Goal: Information Seeking & Learning: Find specific fact

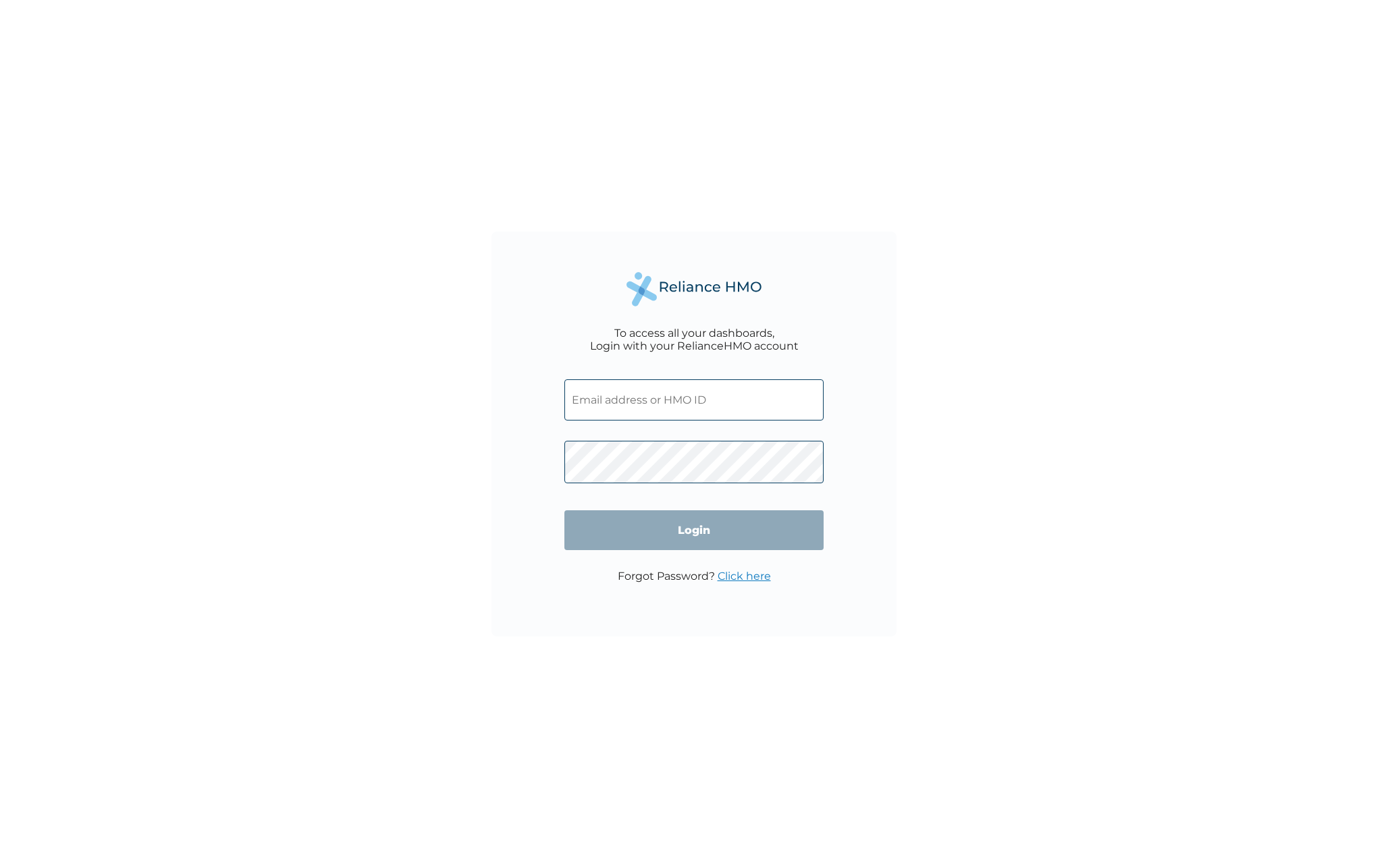
click at [676, 402] on input "text" at bounding box center [694, 400] width 259 height 41
type input "[EMAIL_ADDRESS][DOMAIN_NAME]"
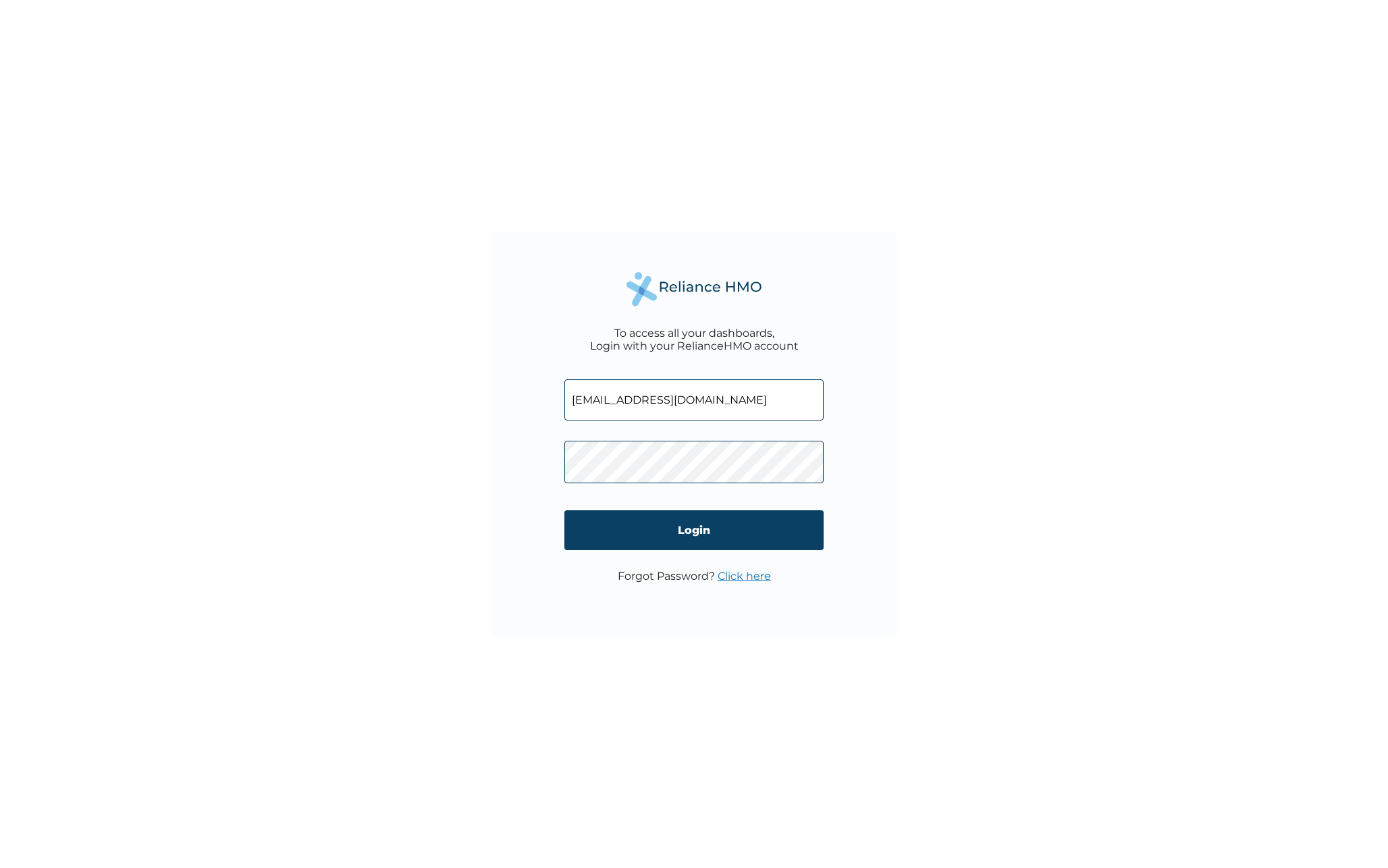
click input "Login" at bounding box center [694, 530] width 259 height 40
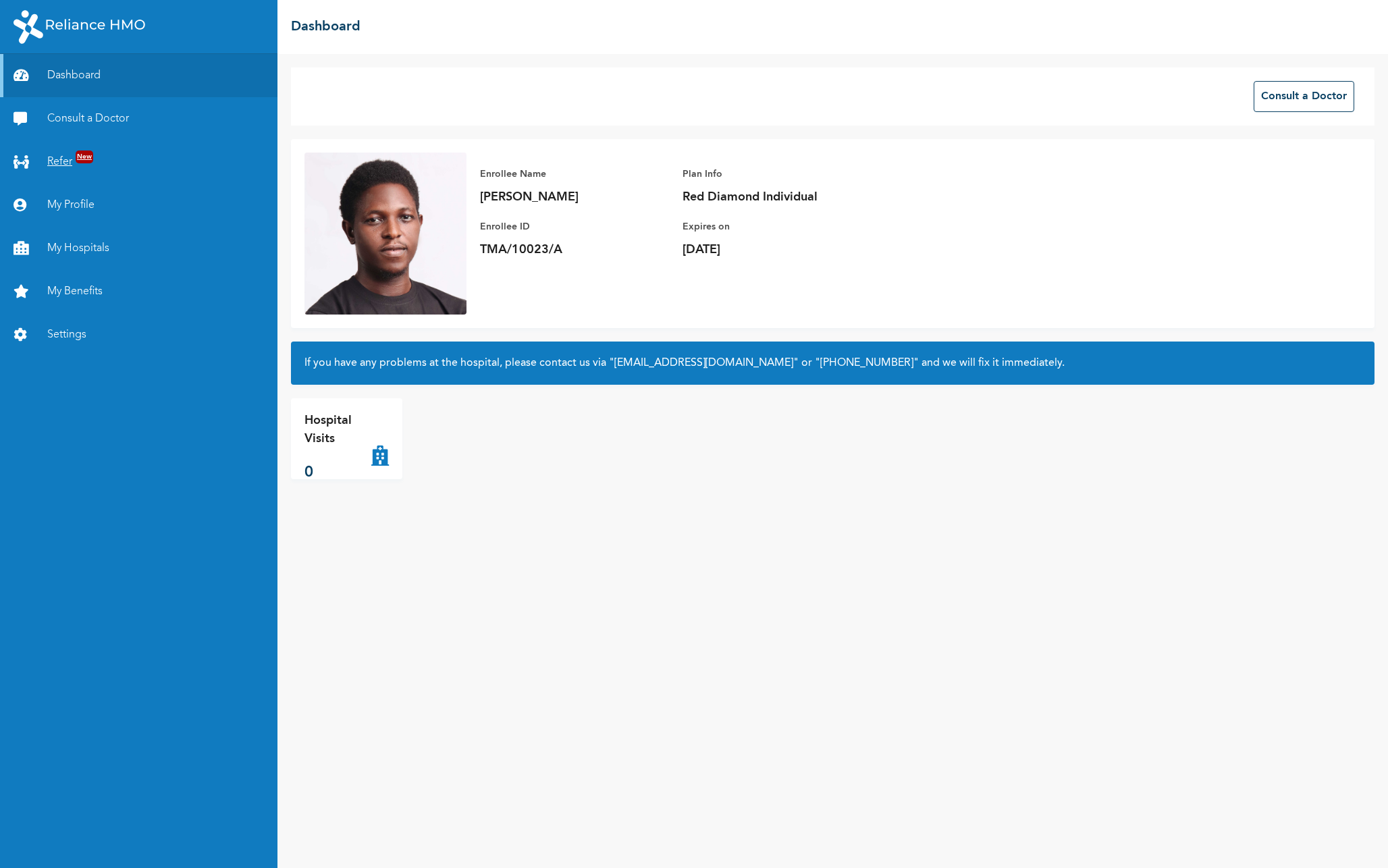
click at [68, 156] on link "Refer New" at bounding box center [138, 162] width 277 height 43
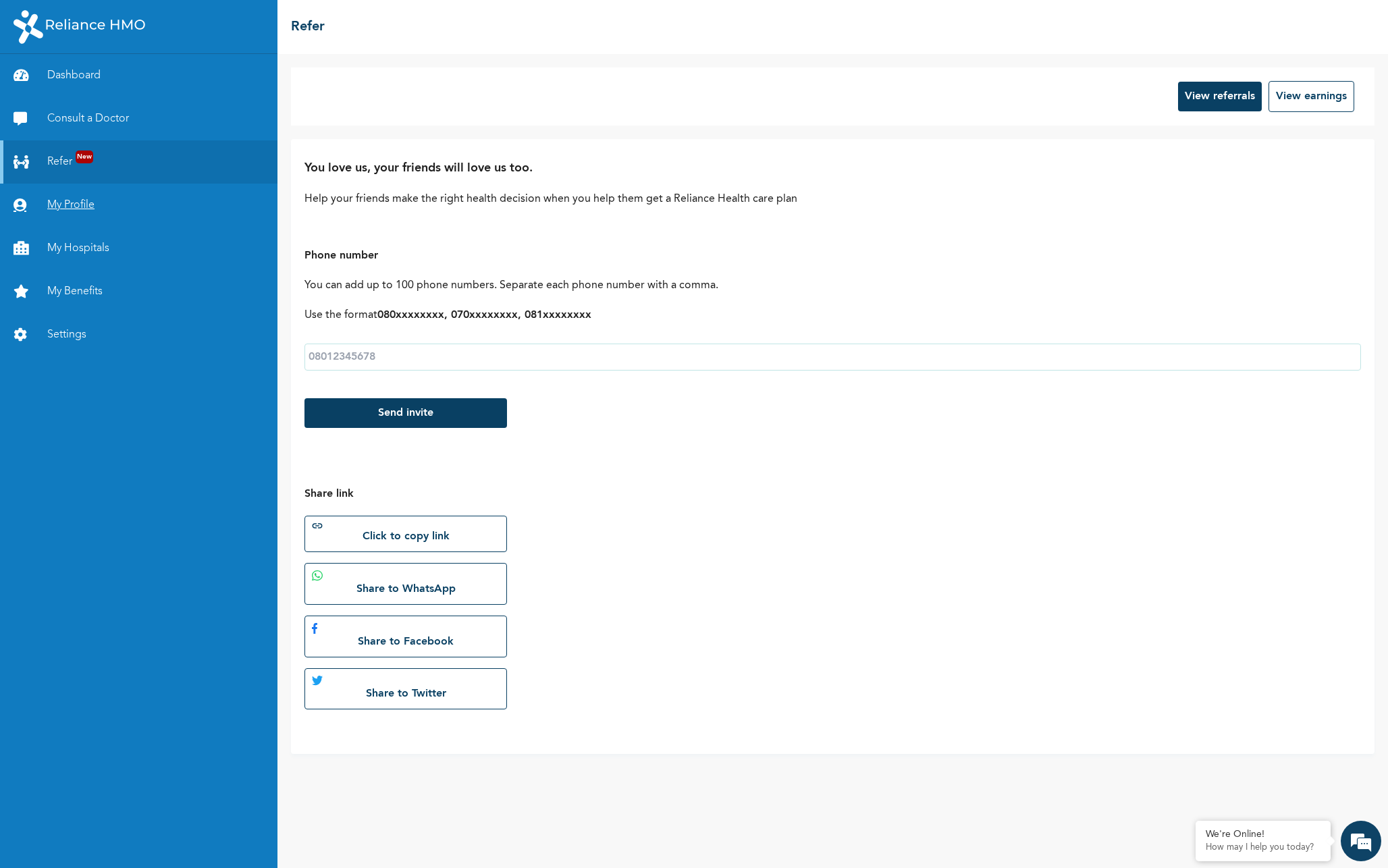
click at [69, 198] on link "My Profile" at bounding box center [138, 205] width 277 height 43
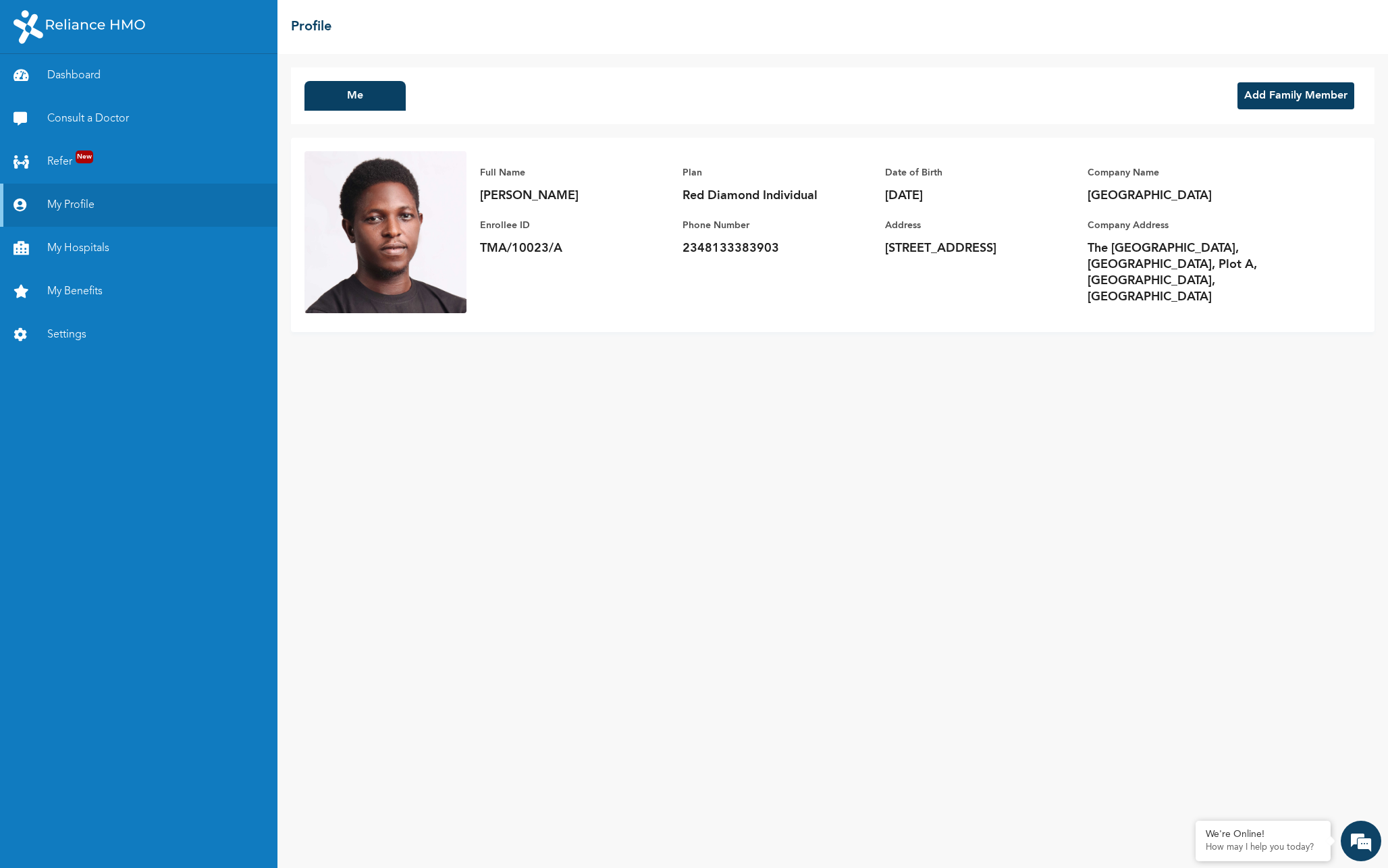
click at [1284, 91] on button "Add Family Member" at bounding box center [1295, 95] width 117 height 27
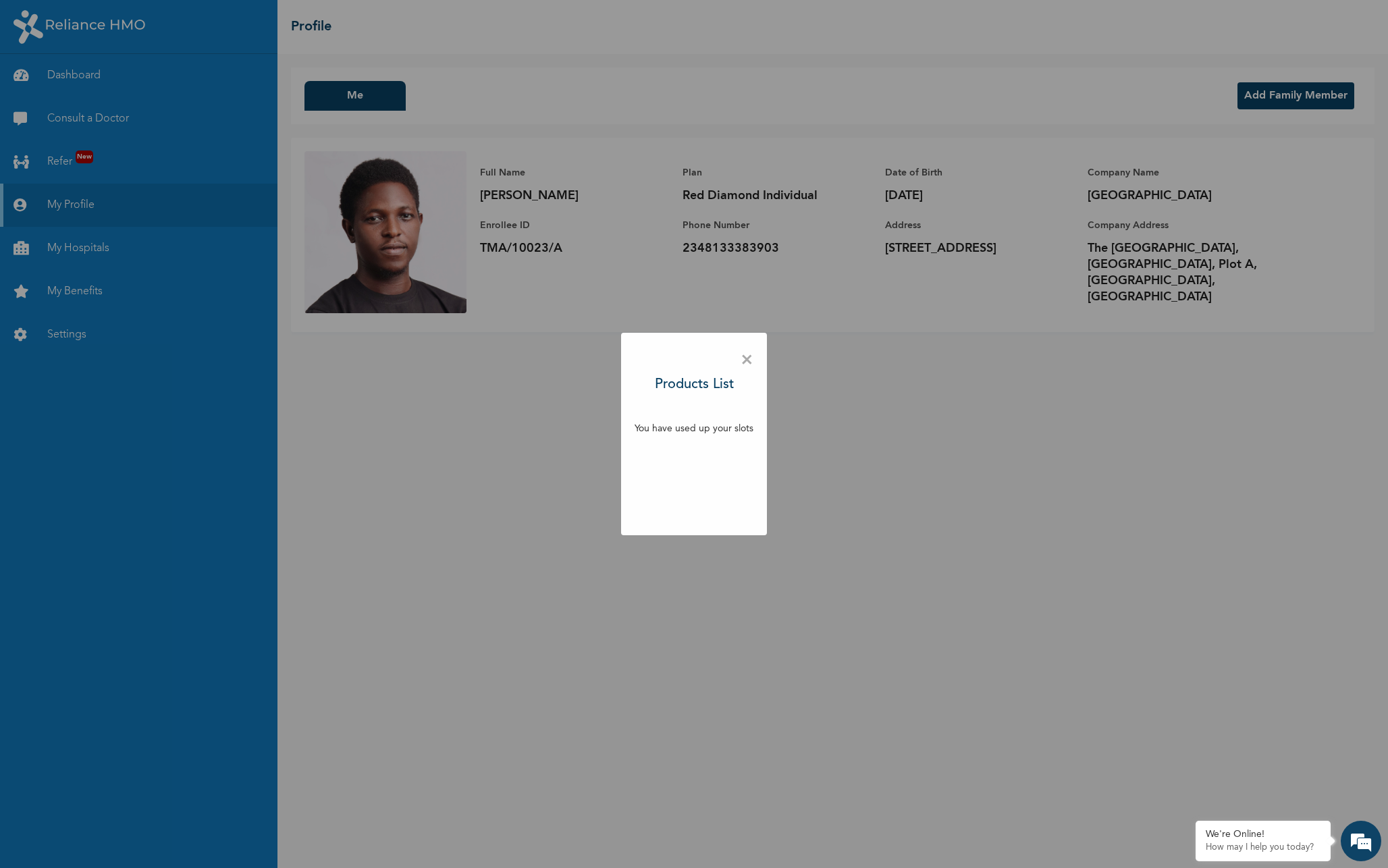
click at [726, 433] on p "You have used up your slots" at bounding box center [694, 429] width 119 height 14
click at [727, 431] on p "You have used up your slots" at bounding box center [694, 429] width 119 height 14
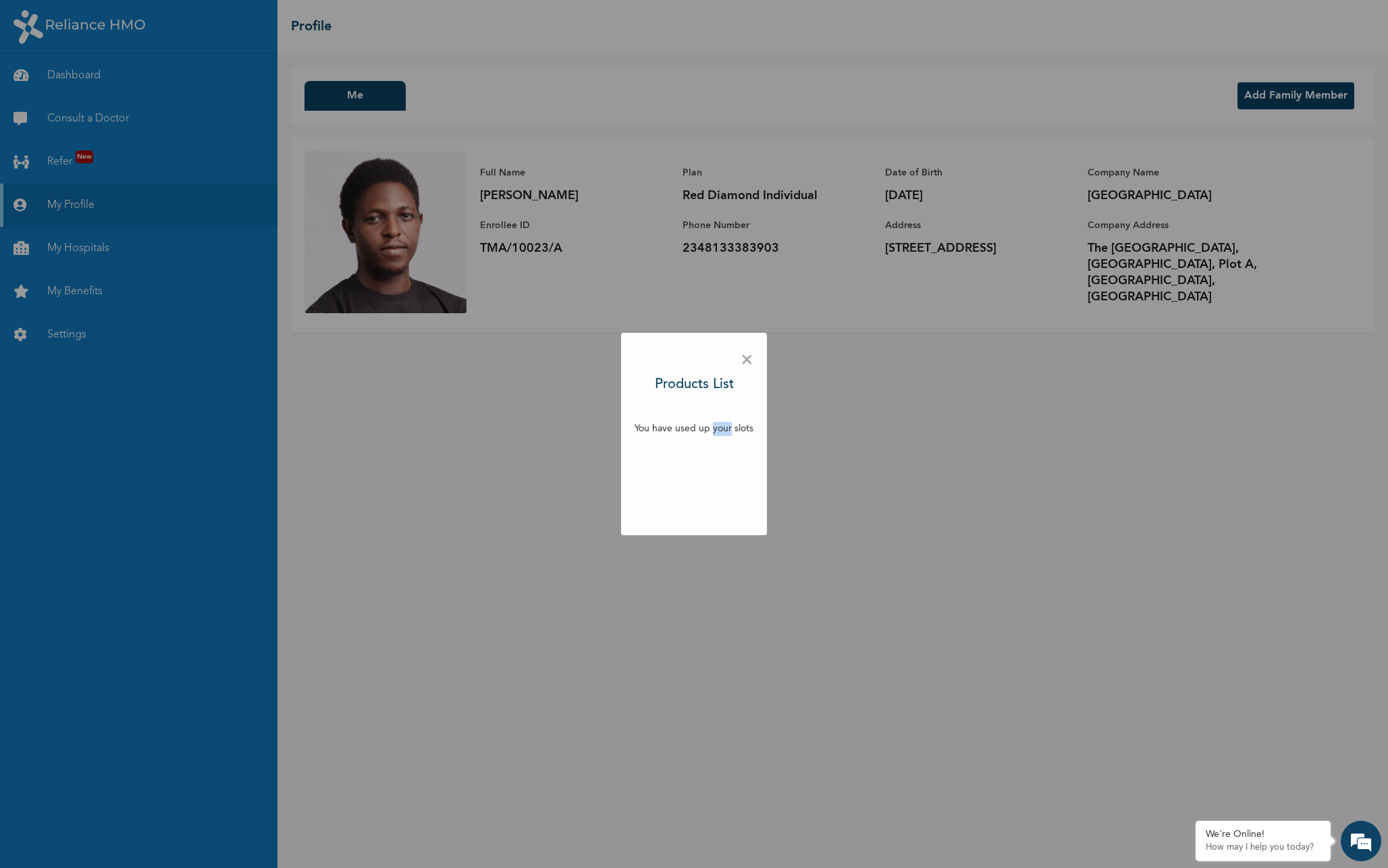
click at [727, 431] on p "You have used up your slots" at bounding box center [694, 429] width 119 height 14
click at [748, 357] on span "×" at bounding box center [747, 360] width 13 height 28
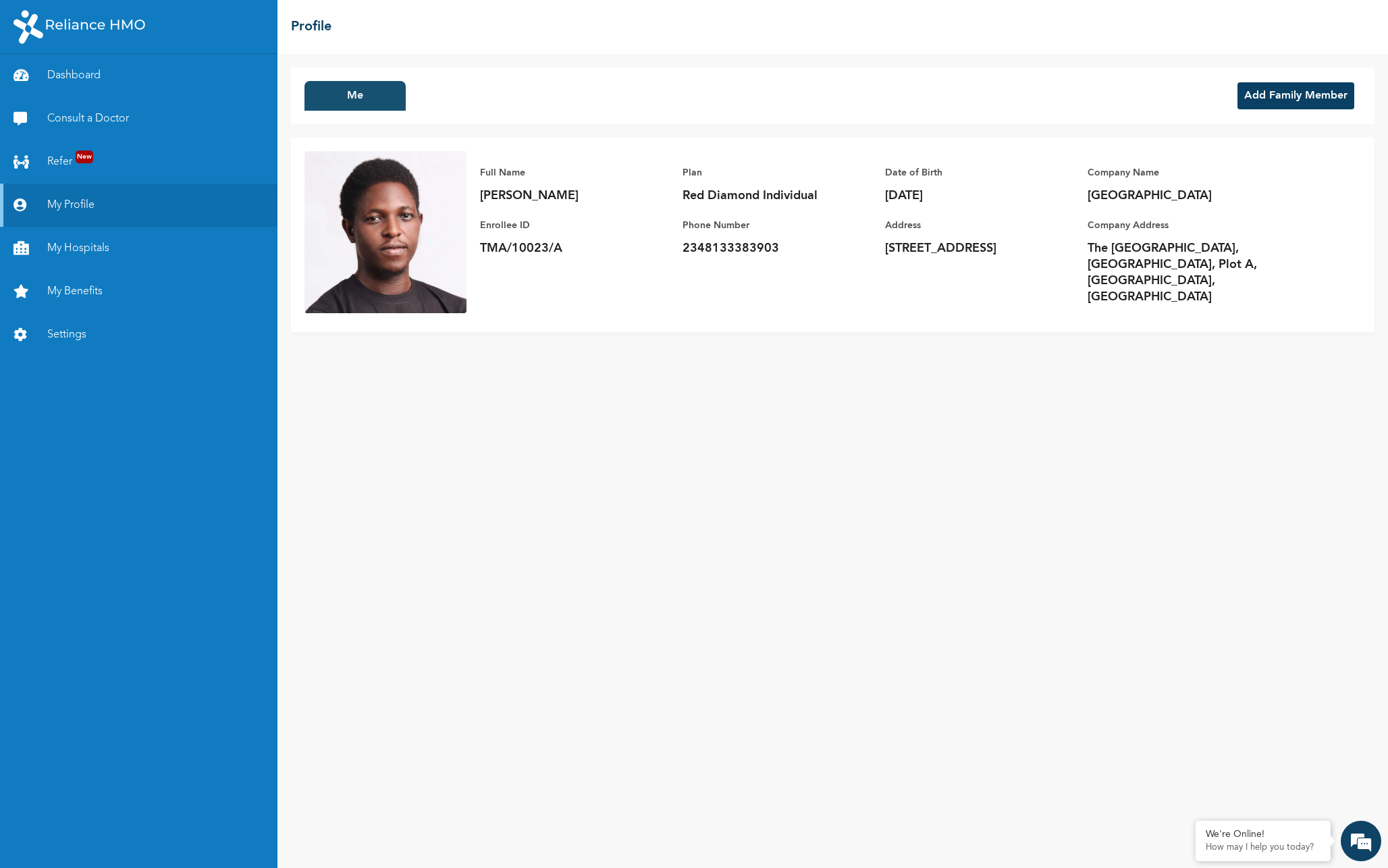
click at [349, 99] on button "Me" at bounding box center [355, 95] width 101 height 30
click at [1276, 94] on button "Add Family Member" at bounding box center [1295, 95] width 117 height 27
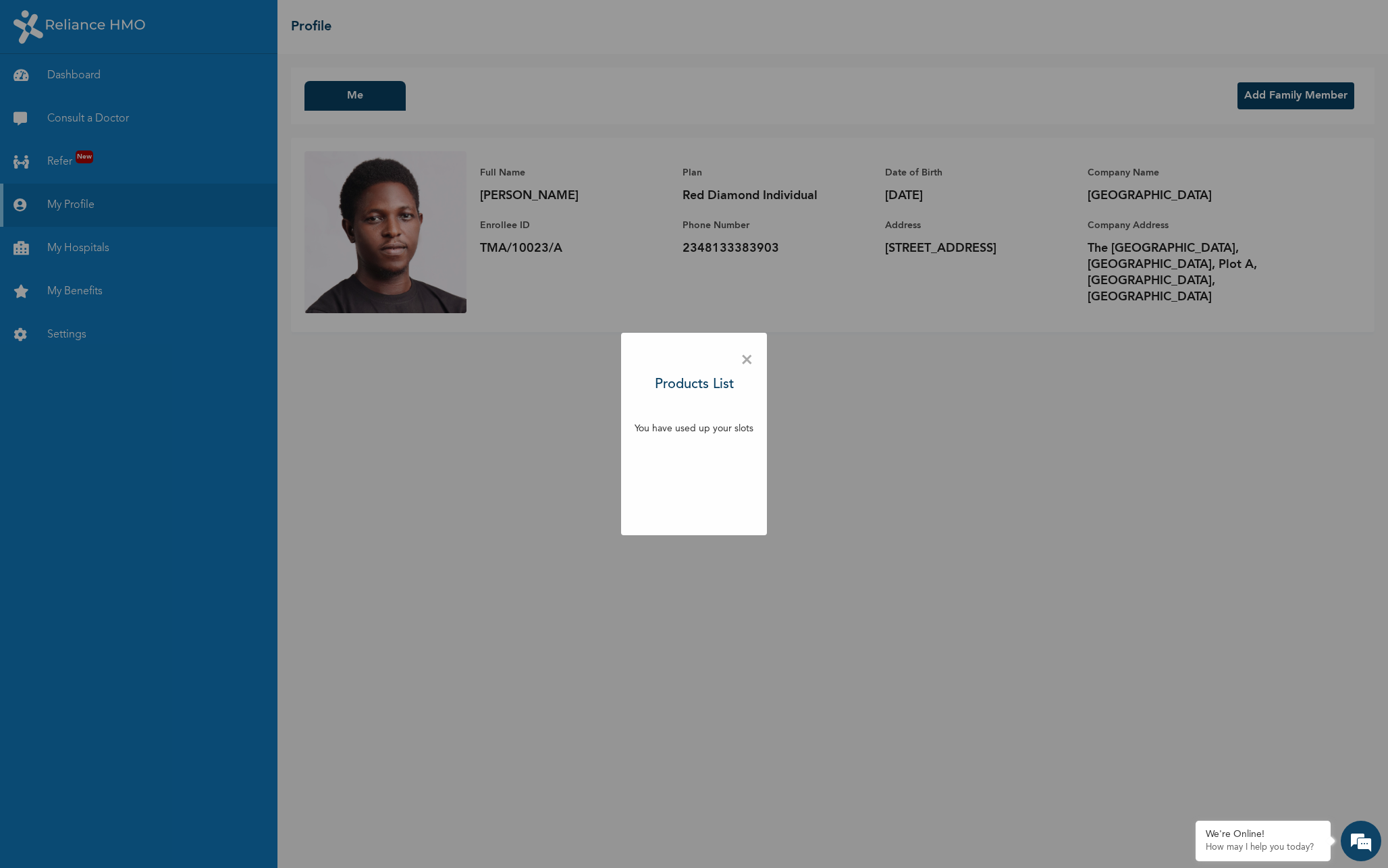
click at [747, 358] on span "×" at bounding box center [747, 360] width 13 height 28
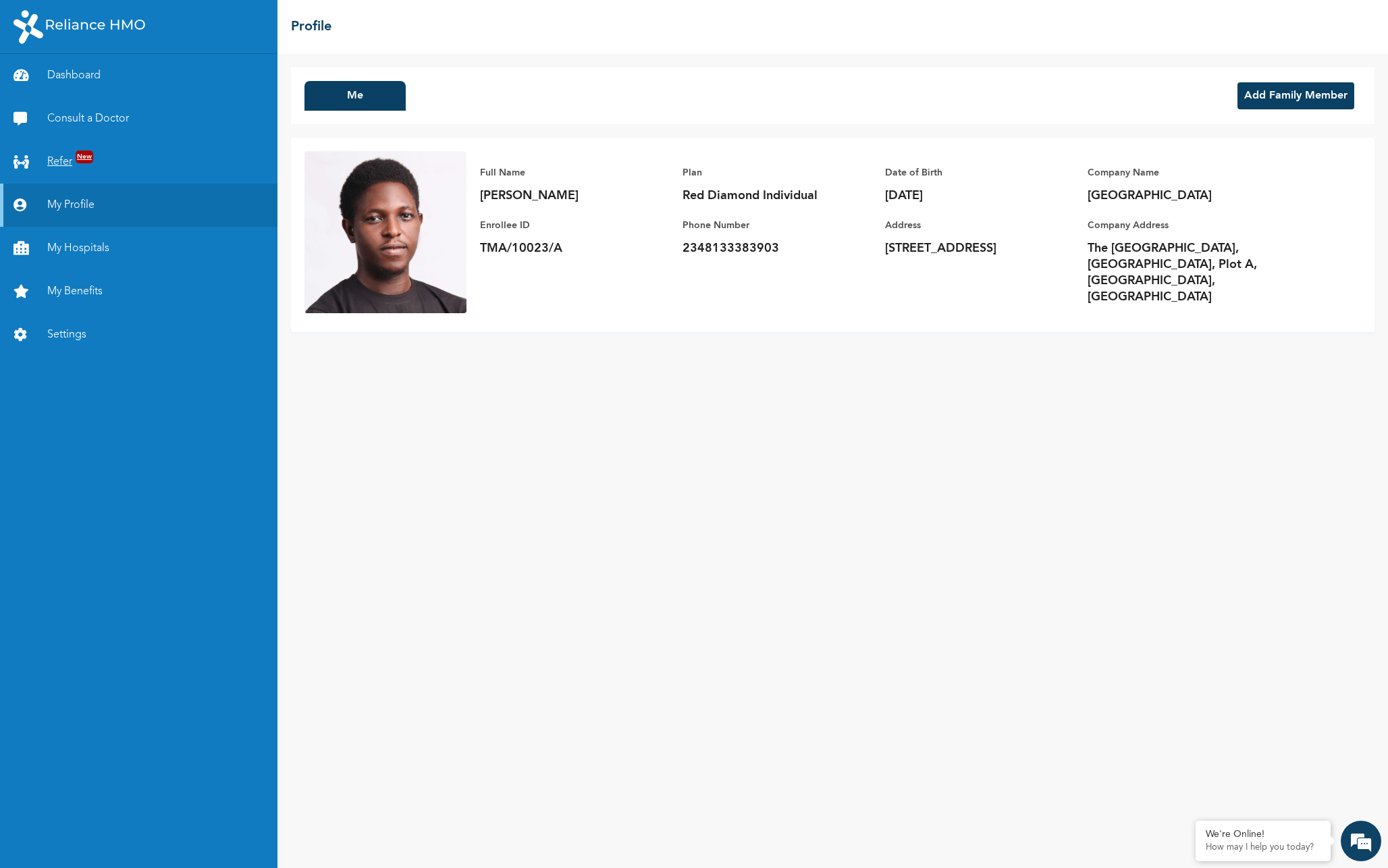
click at [69, 158] on link "Refer New" at bounding box center [138, 162] width 277 height 43
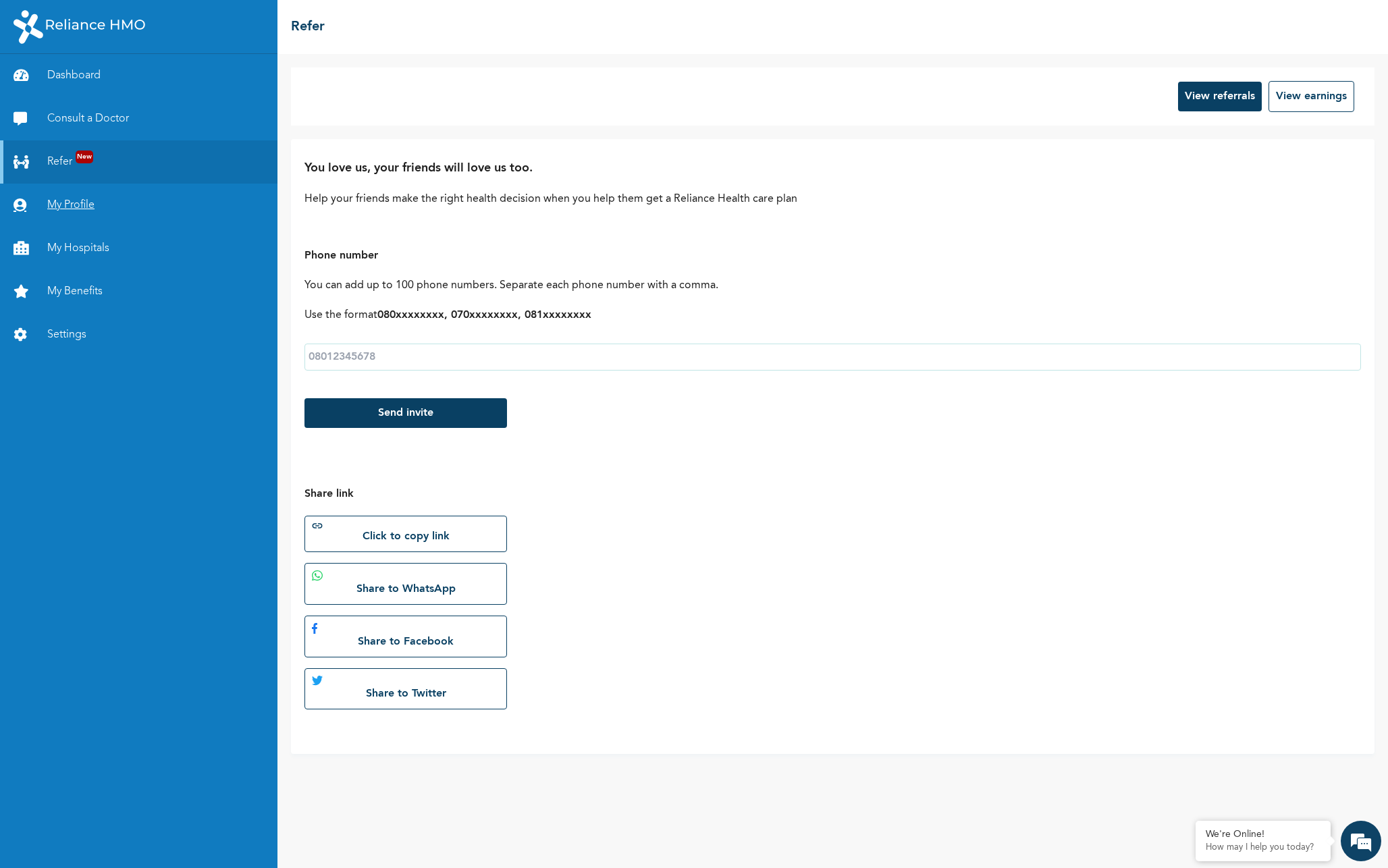
click at [69, 199] on link "My Profile" at bounding box center [138, 205] width 277 height 43
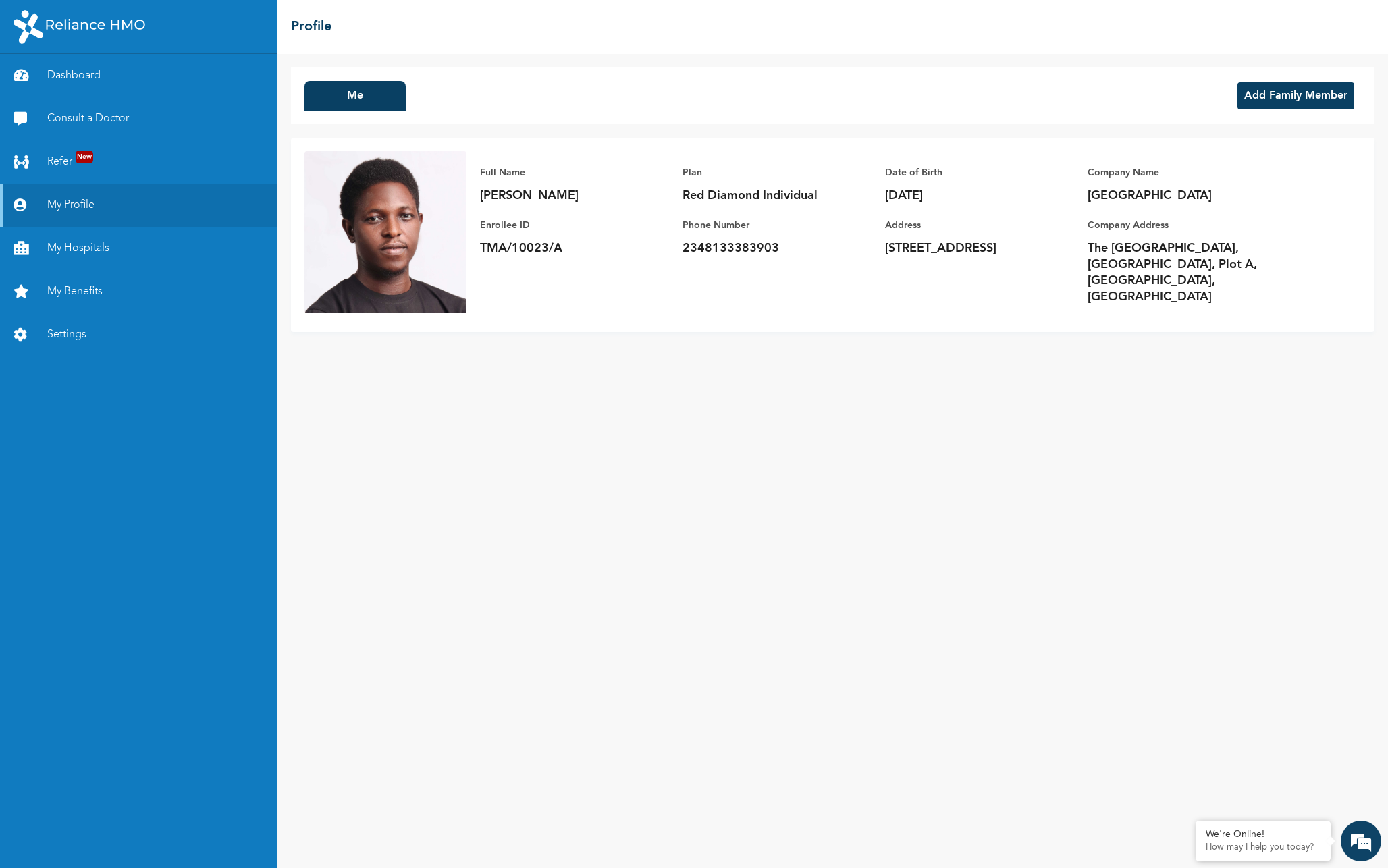
click at [71, 253] on link "My Hospitals" at bounding box center [138, 248] width 277 height 43
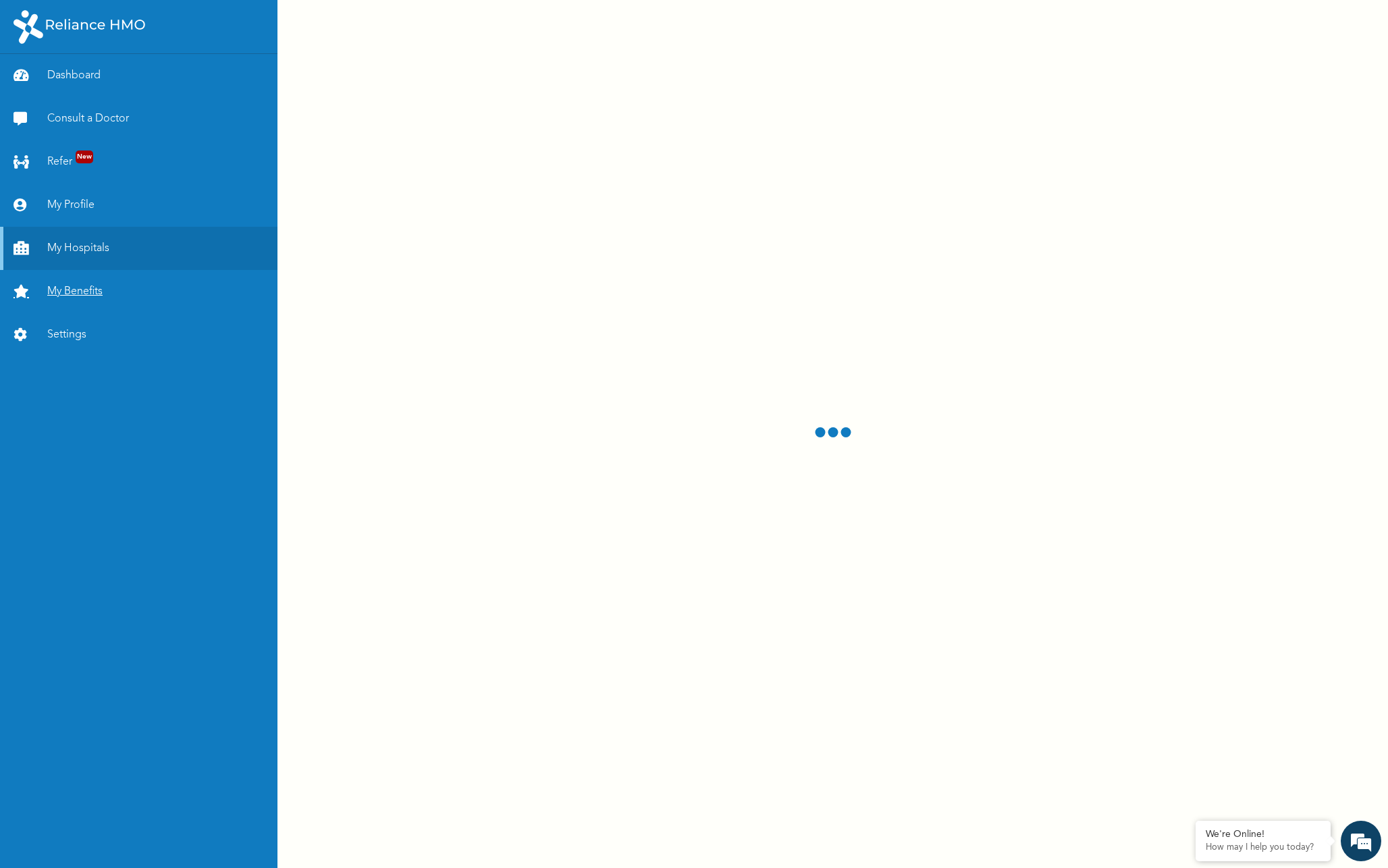
click at [80, 300] on link "My Benefits" at bounding box center [138, 291] width 277 height 43
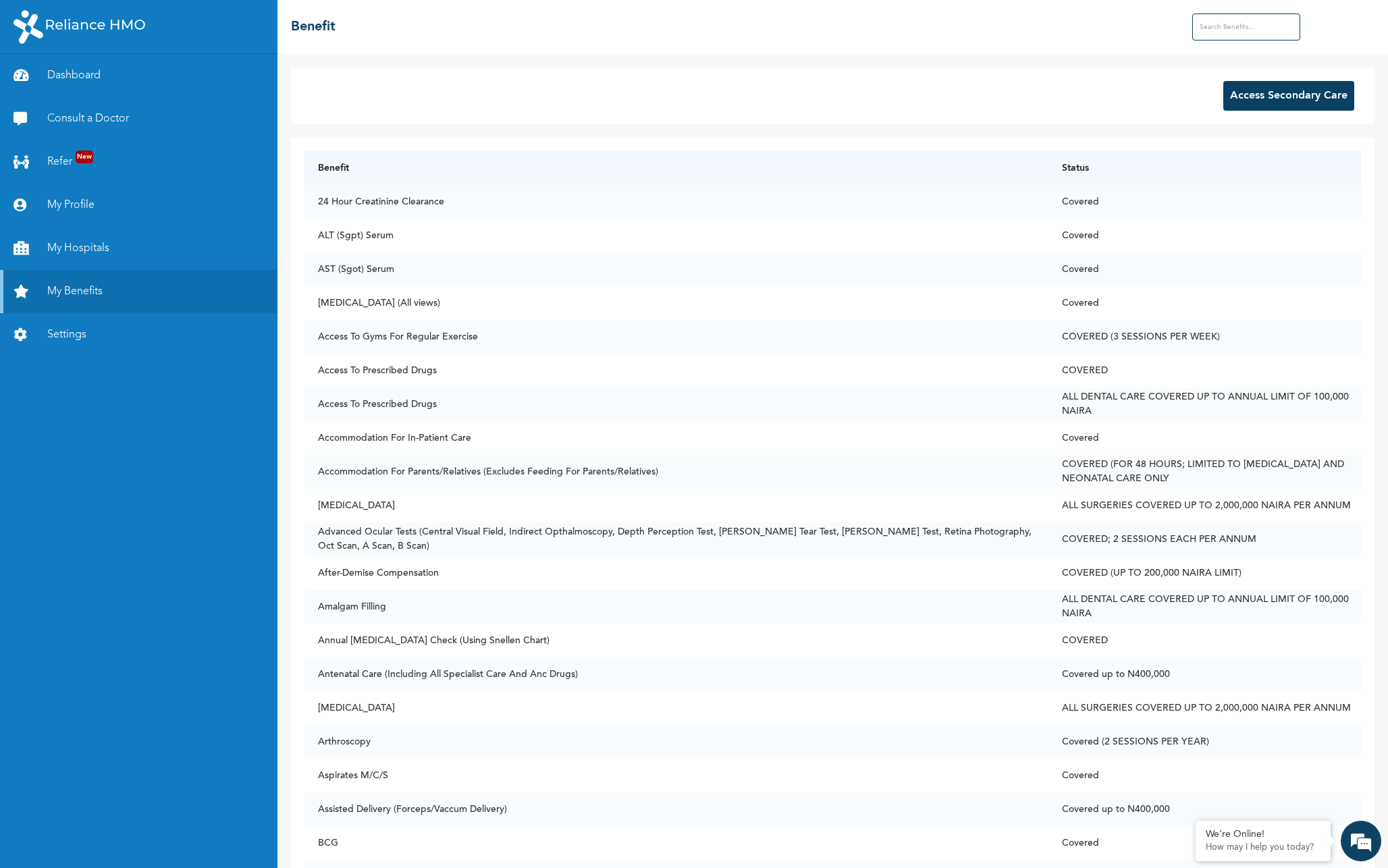
click at [1247, 24] on input "text" at bounding box center [1246, 27] width 108 height 27
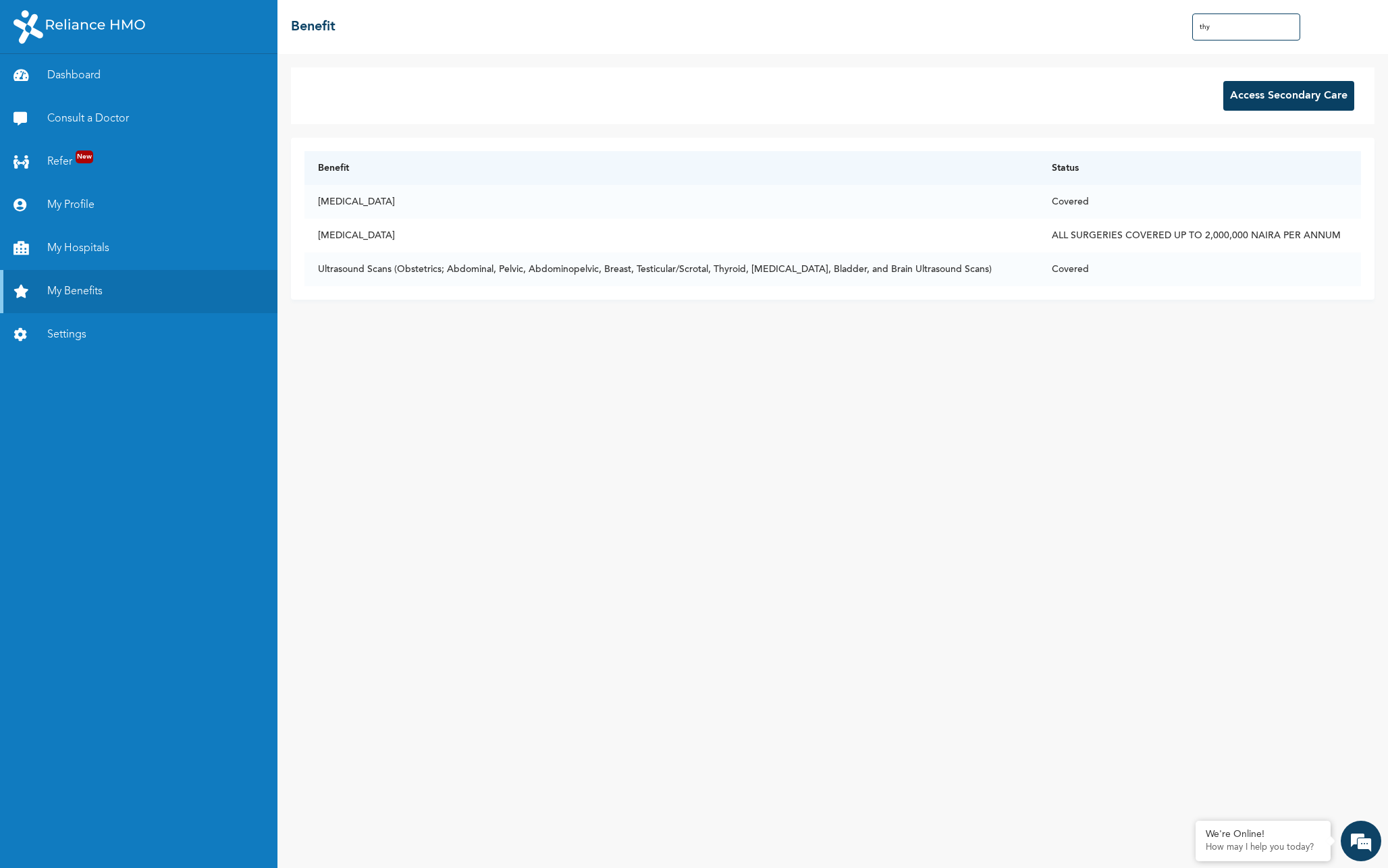
click at [1233, 30] on input "thy" at bounding box center [1246, 27] width 108 height 27
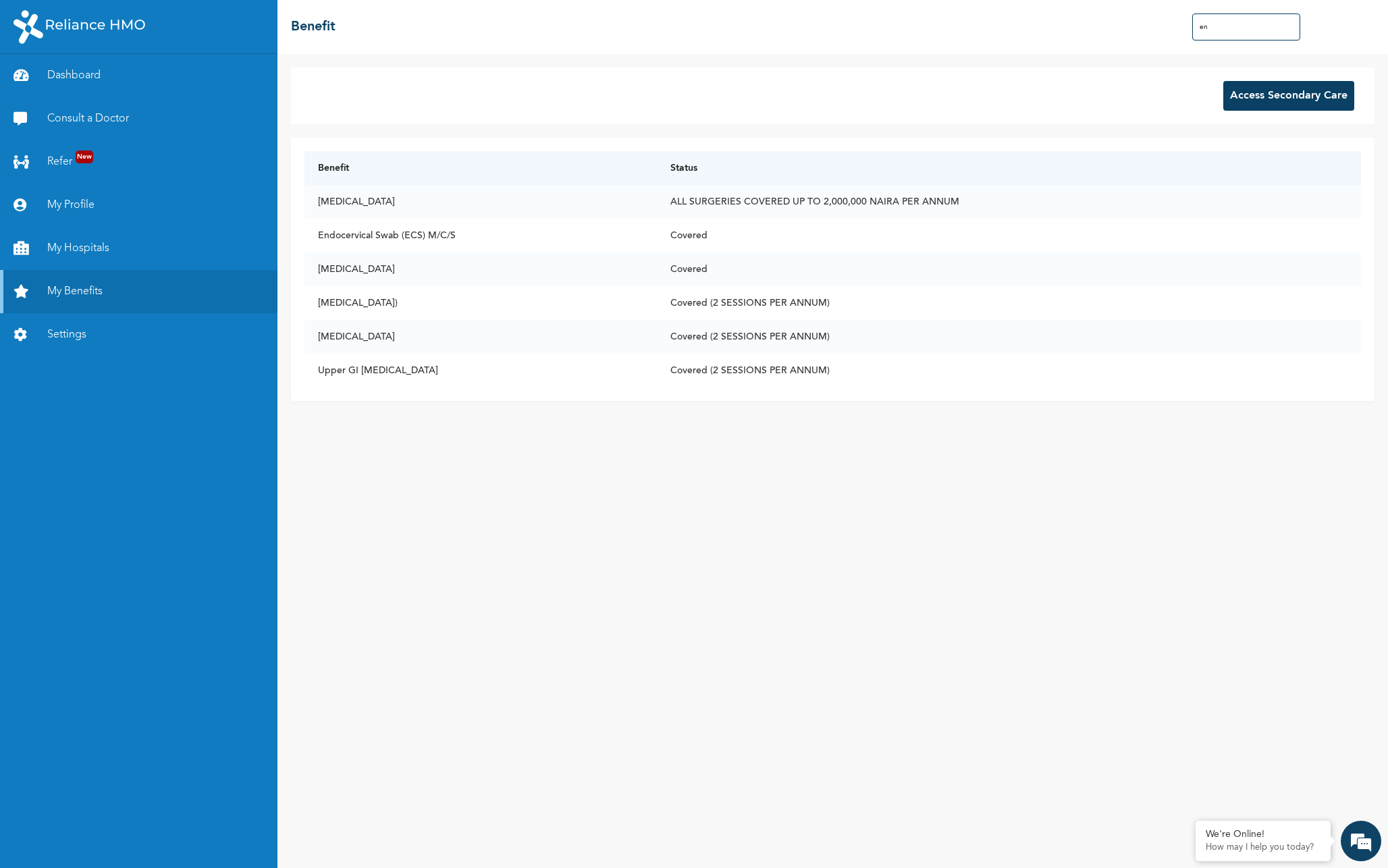
type input "e"
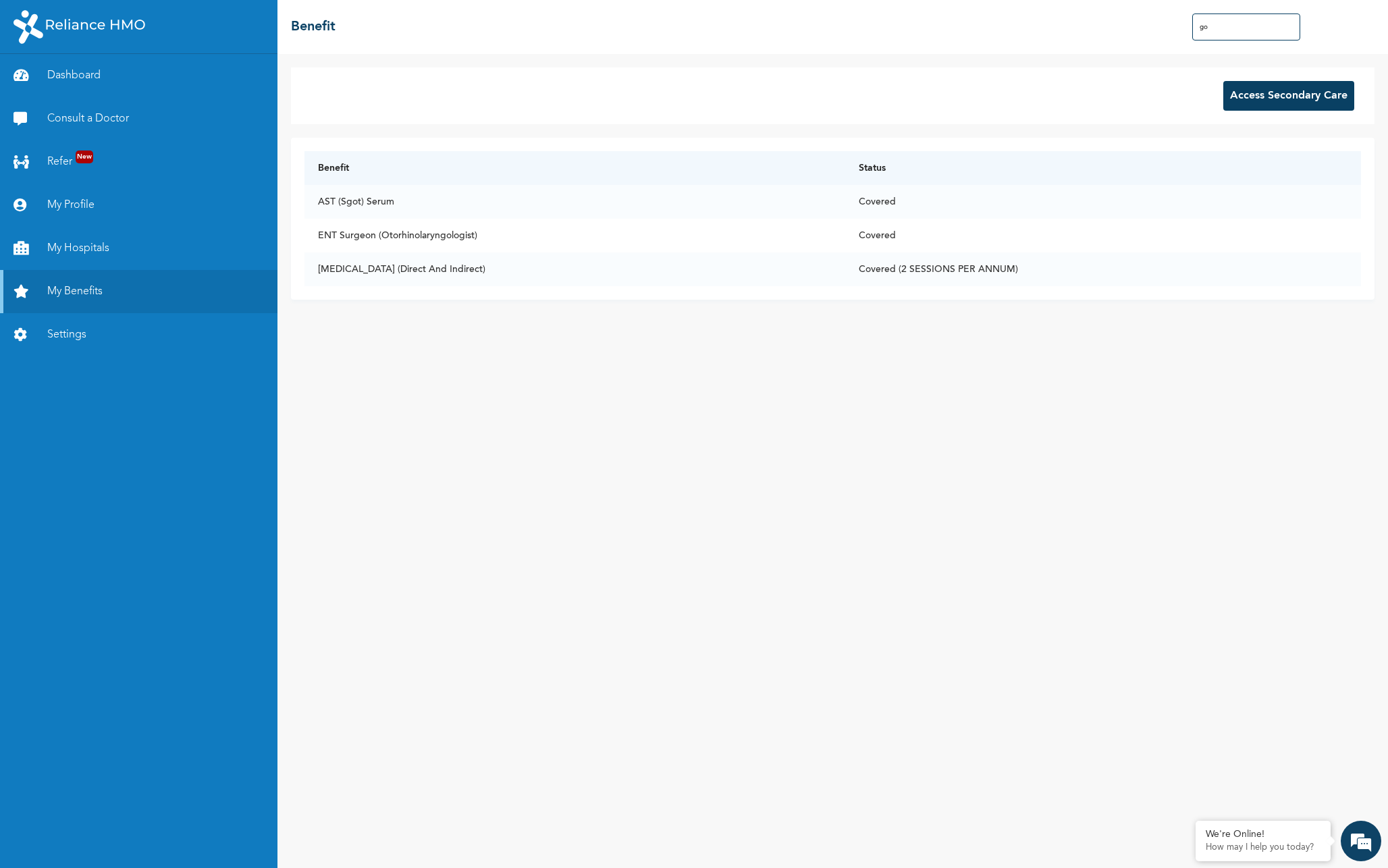
type input "g"
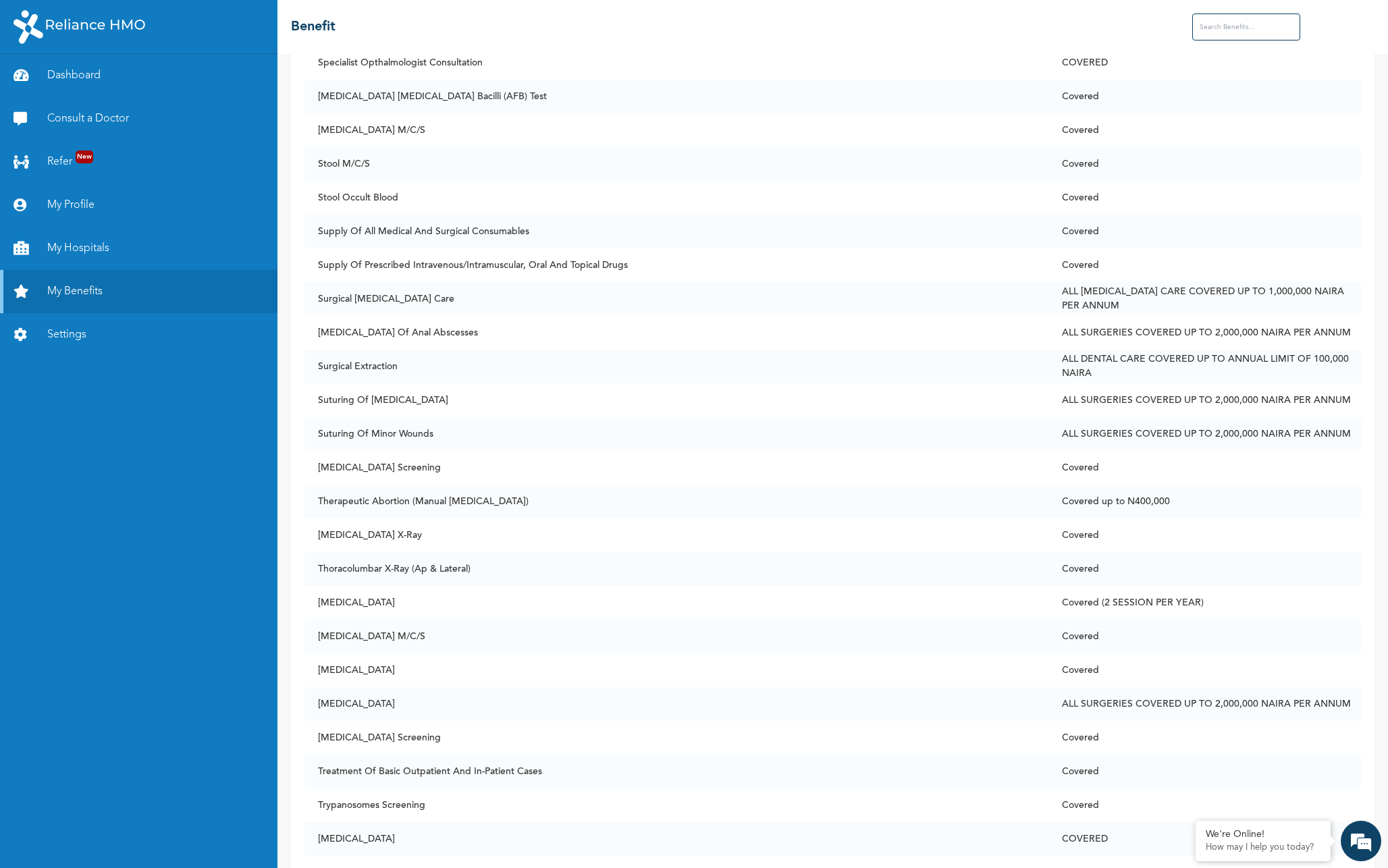
scroll to position [9939, 0]
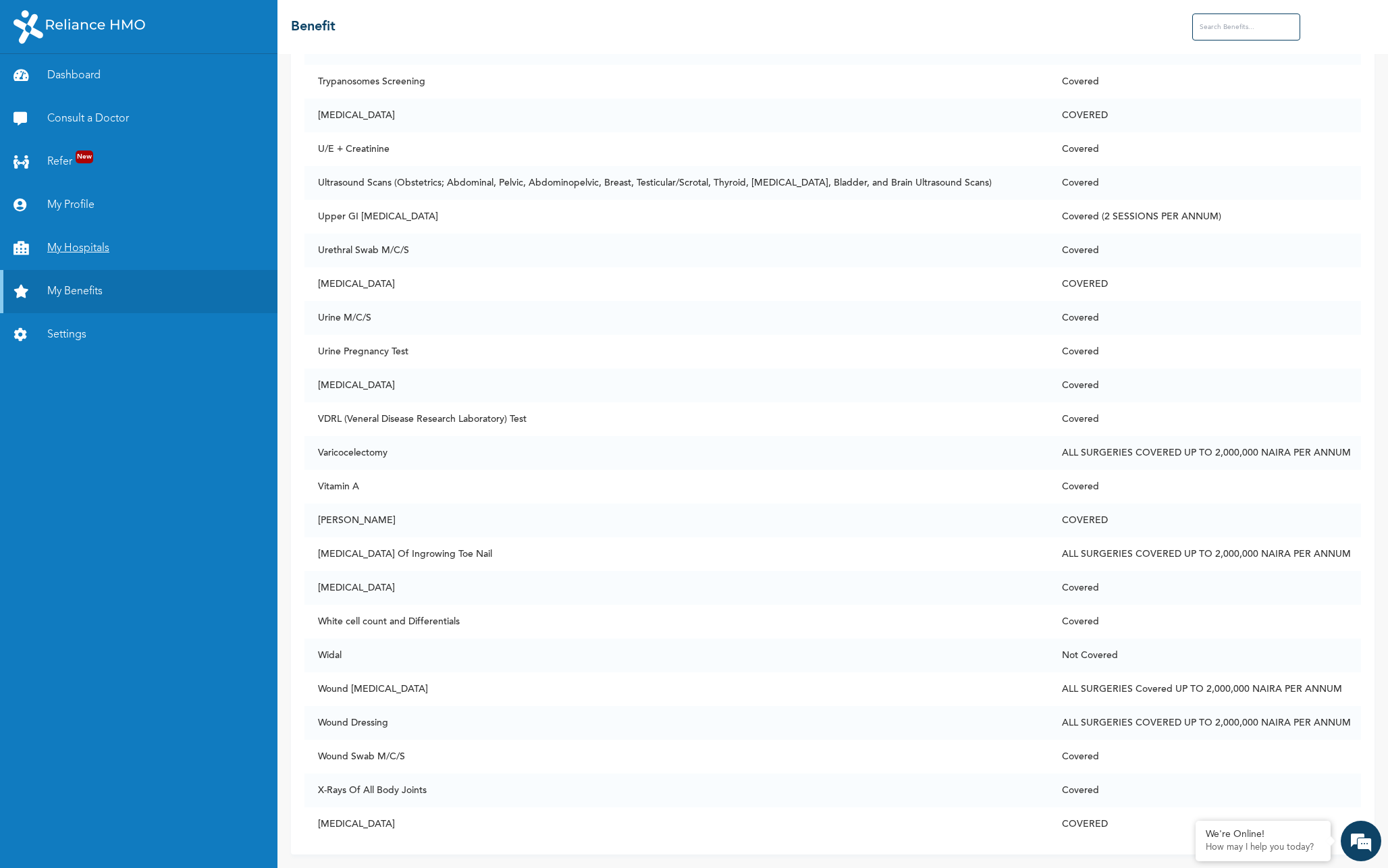
click at [86, 252] on link "My Hospitals" at bounding box center [138, 248] width 277 height 43
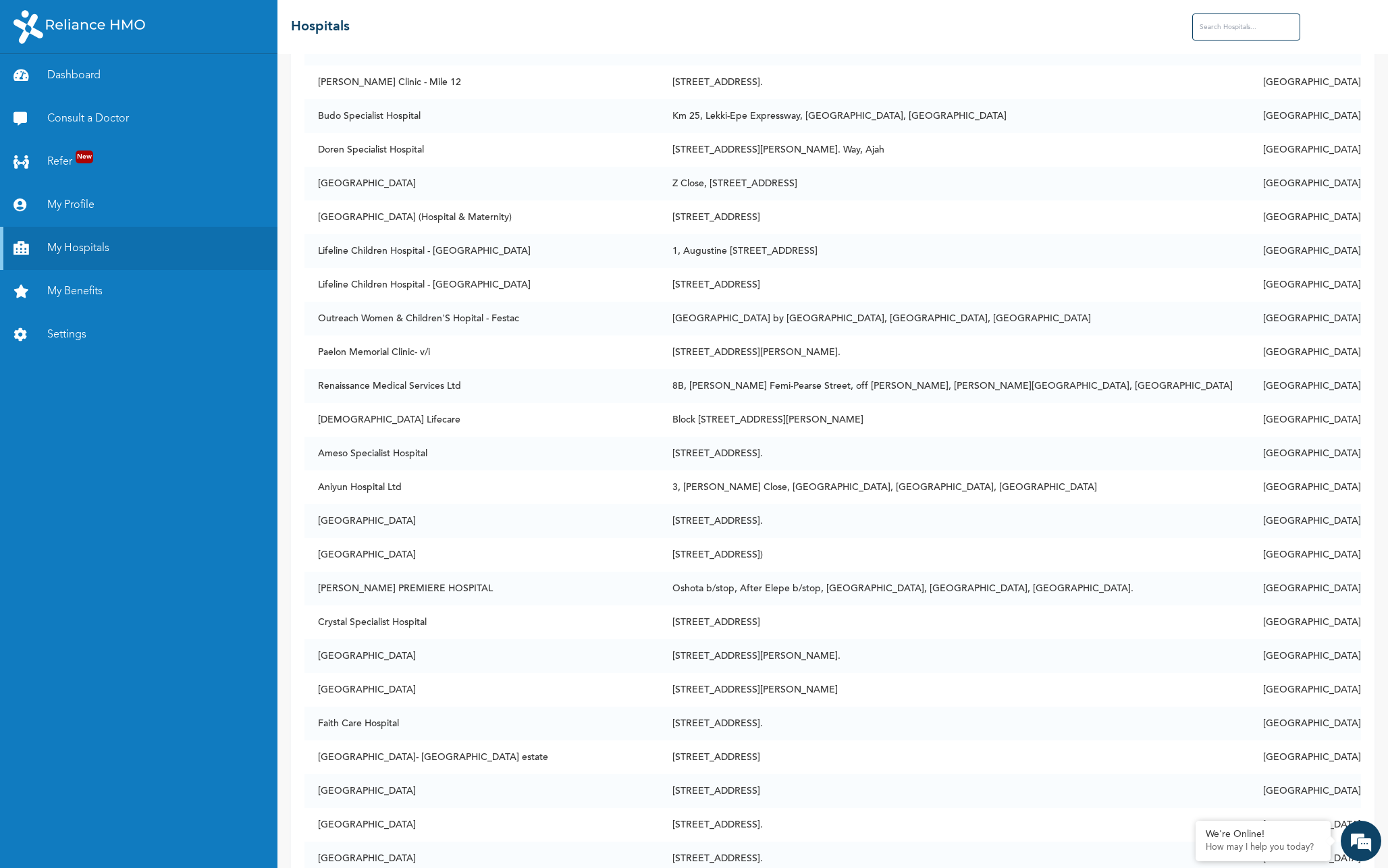
scroll to position [368, 0]
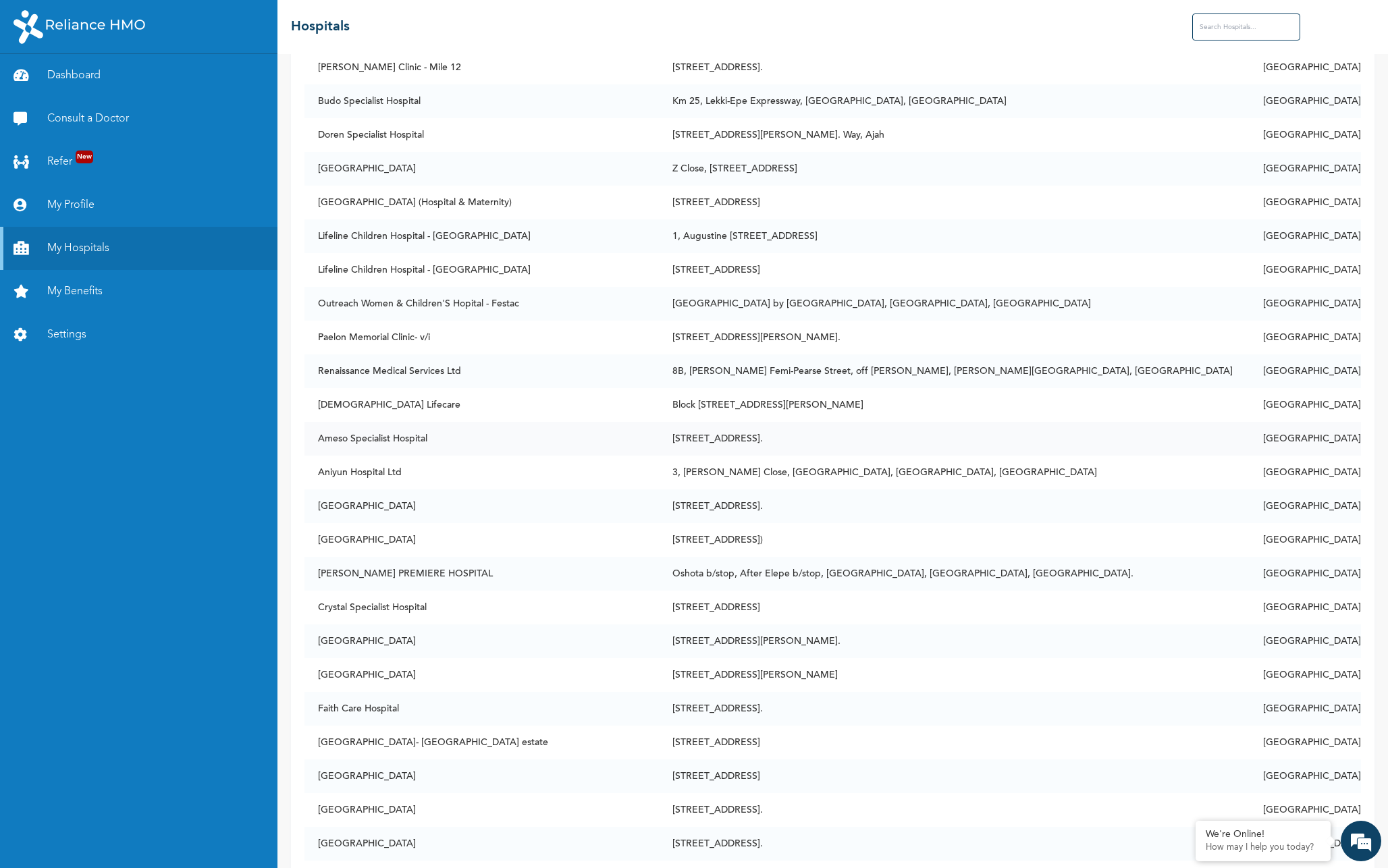
click at [415, 438] on td "Ameso Specialist Hospital" at bounding box center [482, 438] width 354 height 34
copy td "Ameso Specialist Hospital"
click at [367, 538] on td "[GEOGRAPHIC_DATA]" at bounding box center [482, 539] width 354 height 34
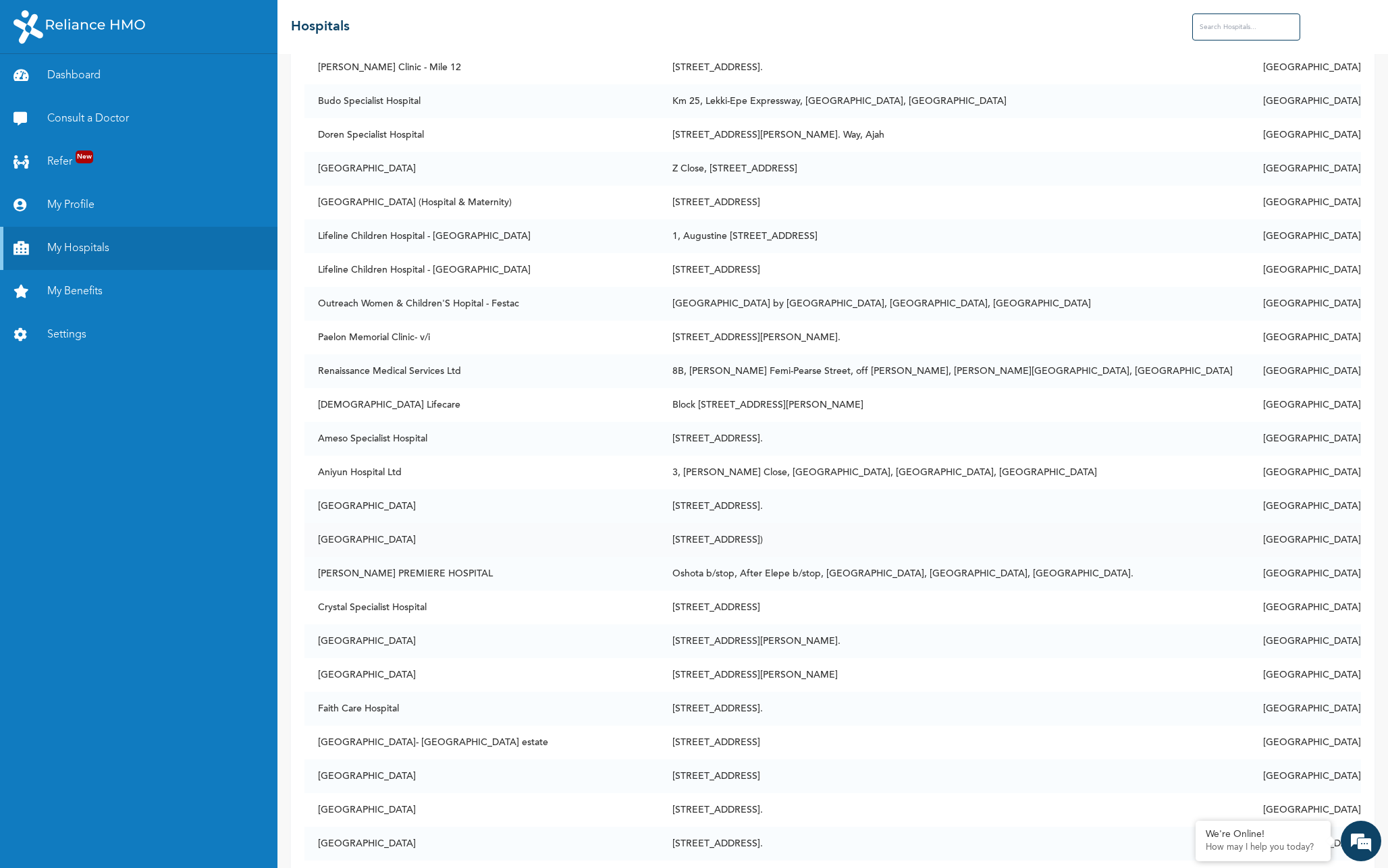
click at [367, 538] on td "[GEOGRAPHIC_DATA]" at bounding box center [482, 539] width 354 height 34
copy td "[GEOGRAPHIC_DATA]"
click at [378, 437] on td "Ameso Specialist Hospital" at bounding box center [482, 438] width 354 height 34
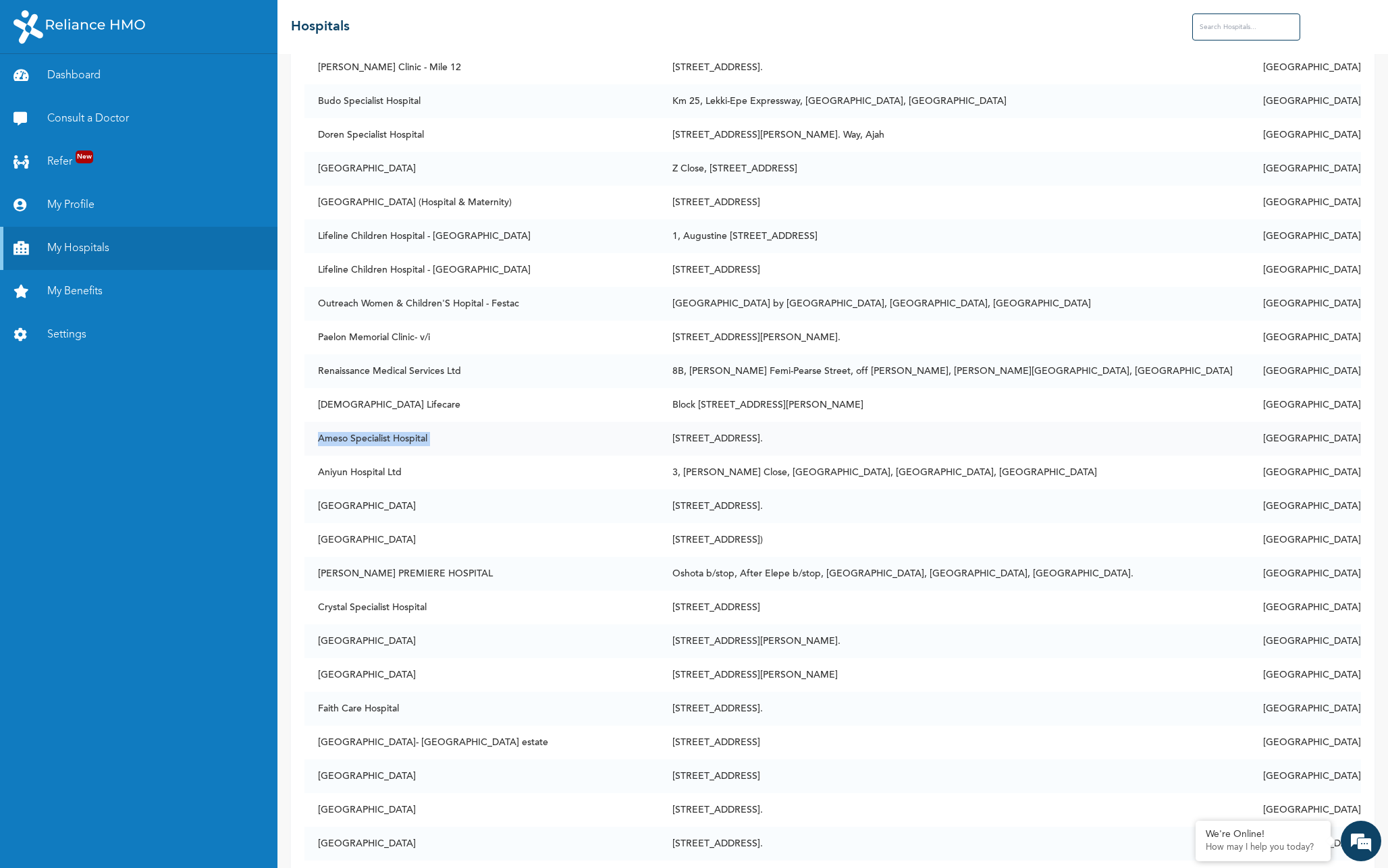
click at [378, 437] on td "Ameso Specialist Hospital" at bounding box center [482, 438] width 354 height 34
copy td "Ameso Specialist Hospital"
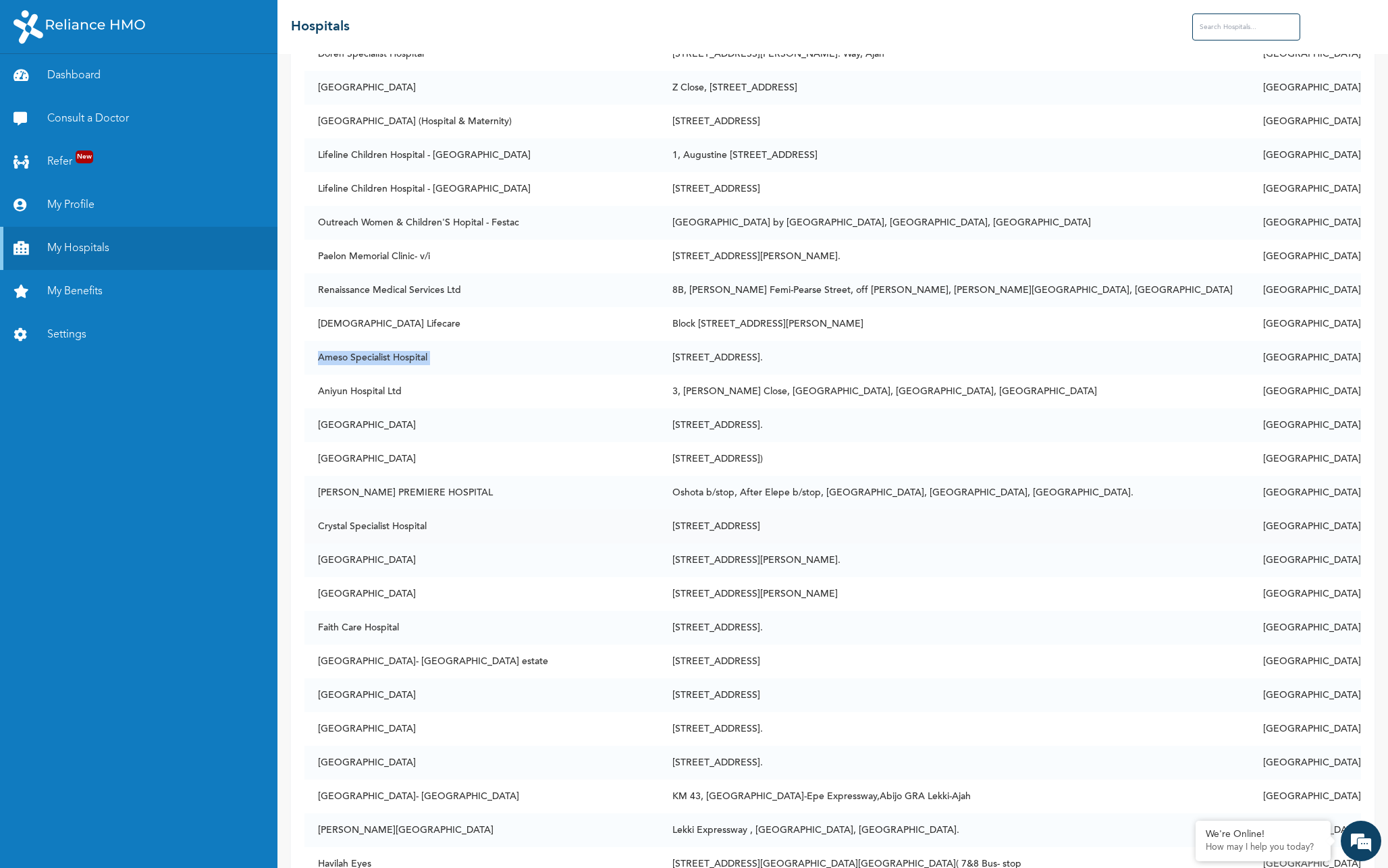
scroll to position [450, 0]
click at [345, 591] on td "[GEOGRAPHIC_DATA]" at bounding box center [482, 593] width 354 height 34
copy td "[GEOGRAPHIC_DATA]"
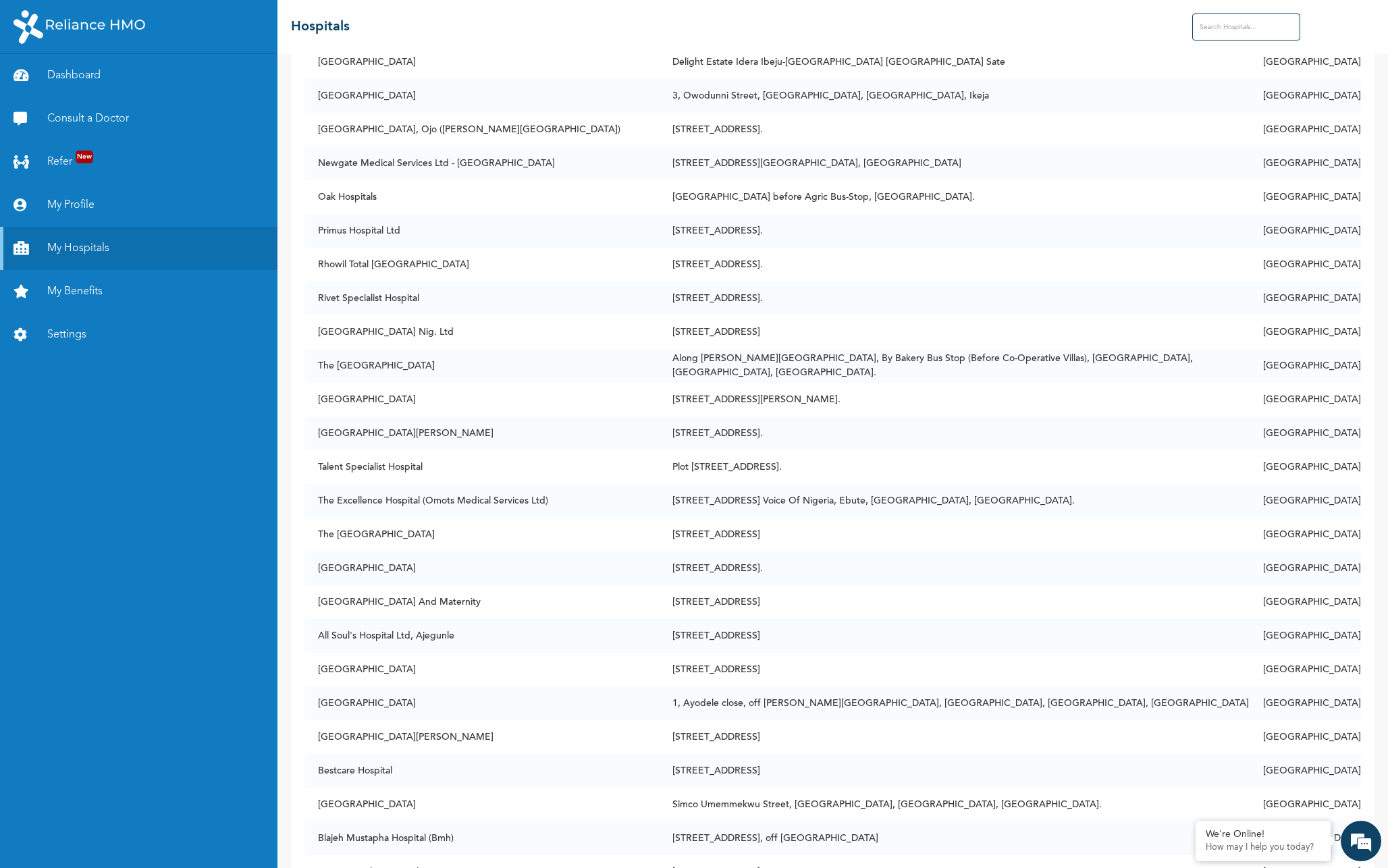
scroll to position [1618, 0]
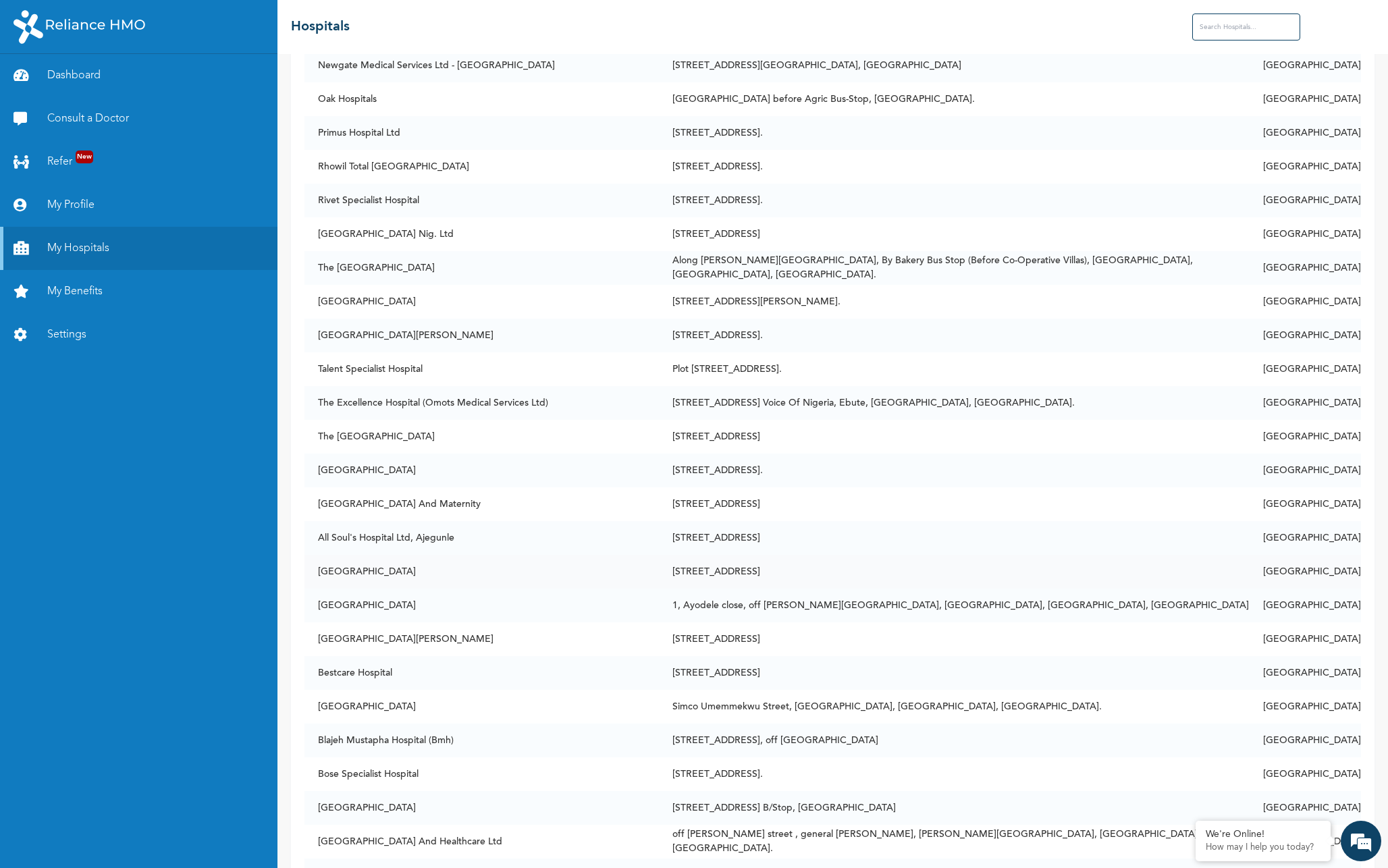
click at [362, 574] on td "[GEOGRAPHIC_DATA]" at bounding box center [482, 571] width 354 height 34
